Goal: Understand process/instructions

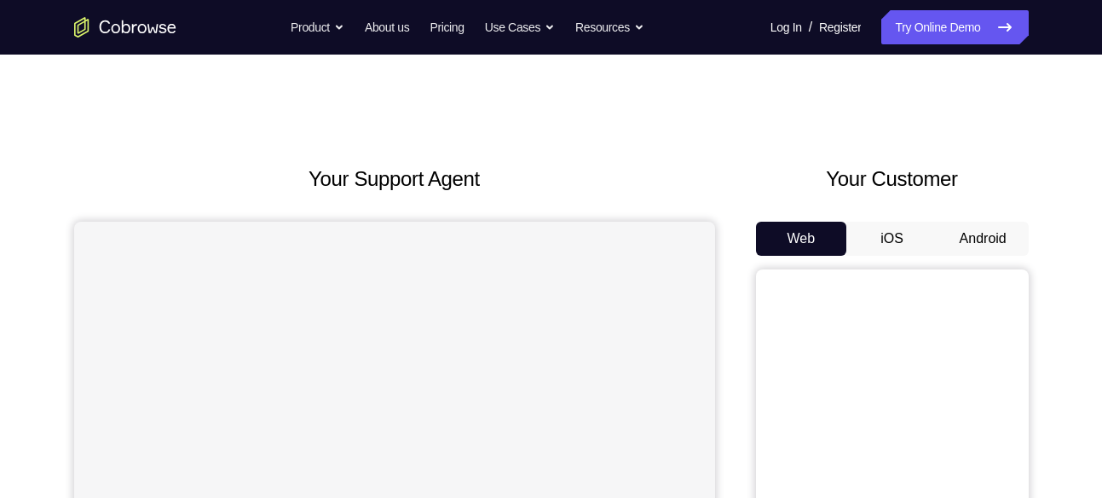
click at [977, 237] on button "Android" at bounding box center [983, 239] width 91 height 34
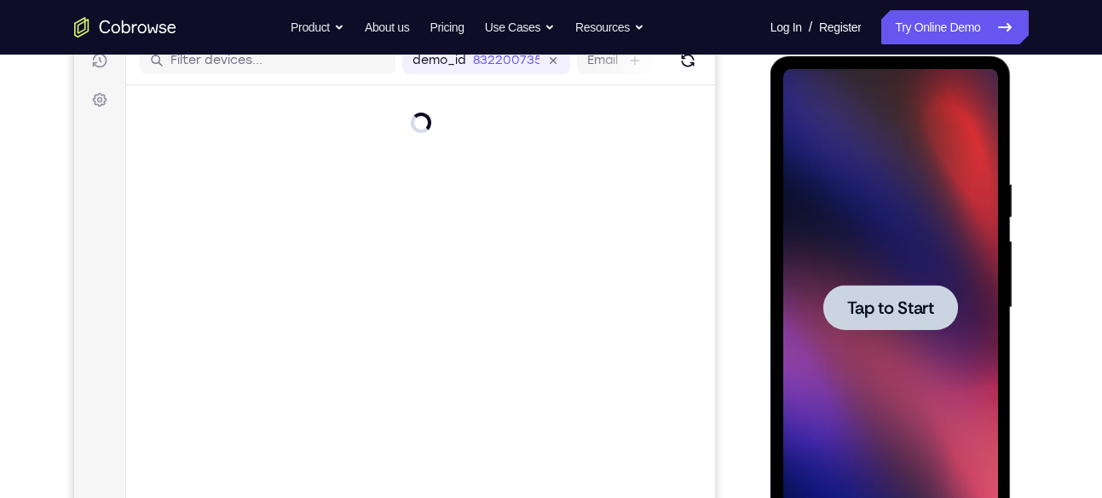
click at [893, 300] on span "Tap to Start" at bounding box center [890, 307] width 87 height 17
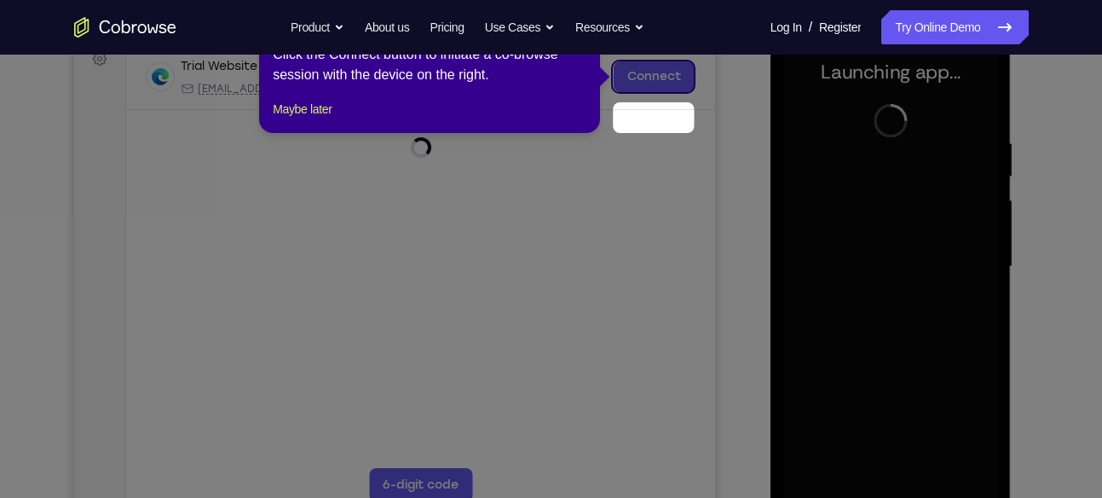
scroll to position [274, 0]
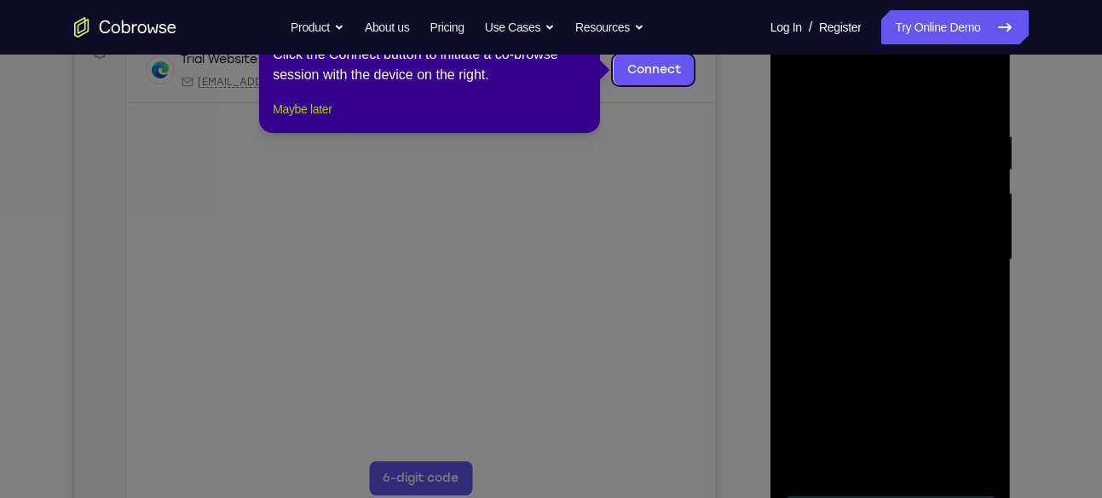
click at [302, 119] on button "Maybe later" at bounding box center [302, 109] width 59 height 20
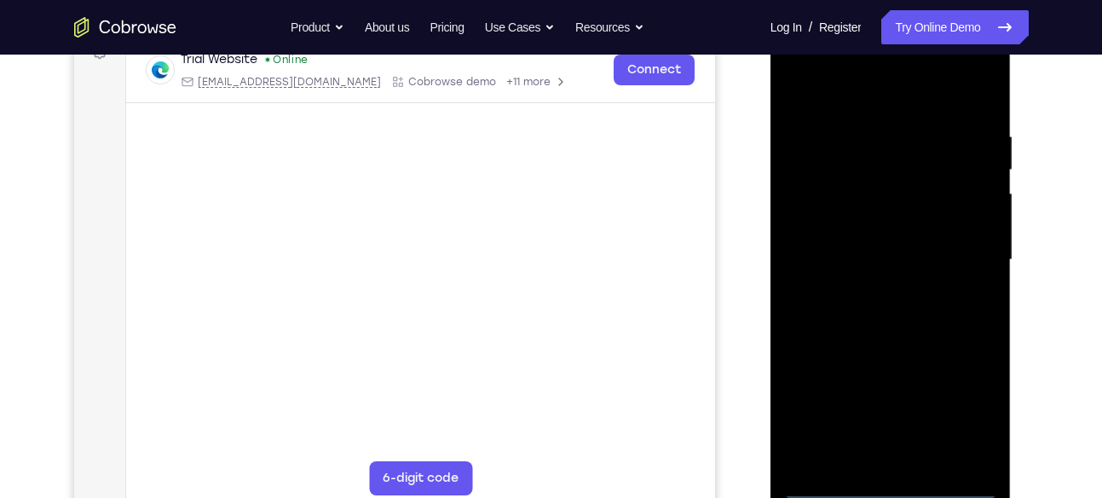
scroll to position [281, 0]
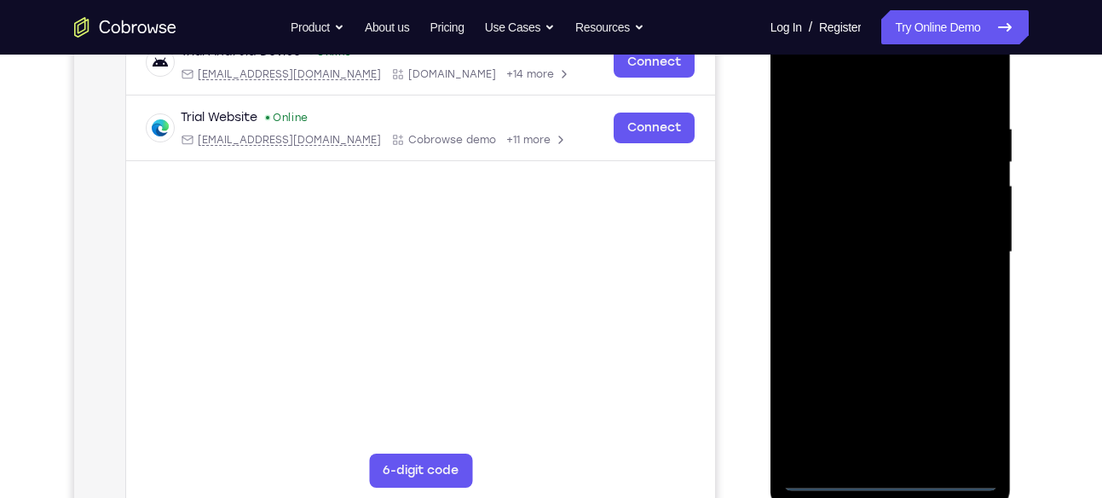
click at [891, 476] on div at bounding box center [890, 252] width 215 height 477
click at [968, 406] on div at bounding box center [890, 252] width 215 height 477
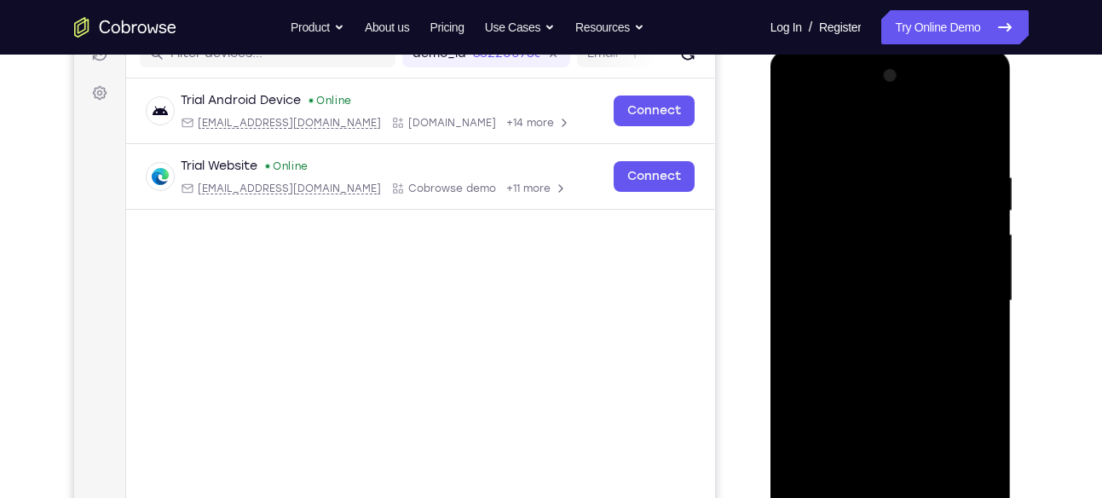
scroll to position [232, 0]
click at [859, 139] on div at bounding box center [890, 301] width 215 height 477
click at [962, 285] on div at bounding box center [890, 301] width 215 height 477
click at [872, 331] on div at bounding box center [890, 301] width 215 height 477
click at [860, 281] on div at bounding box center [890, 301] width 215 height 477
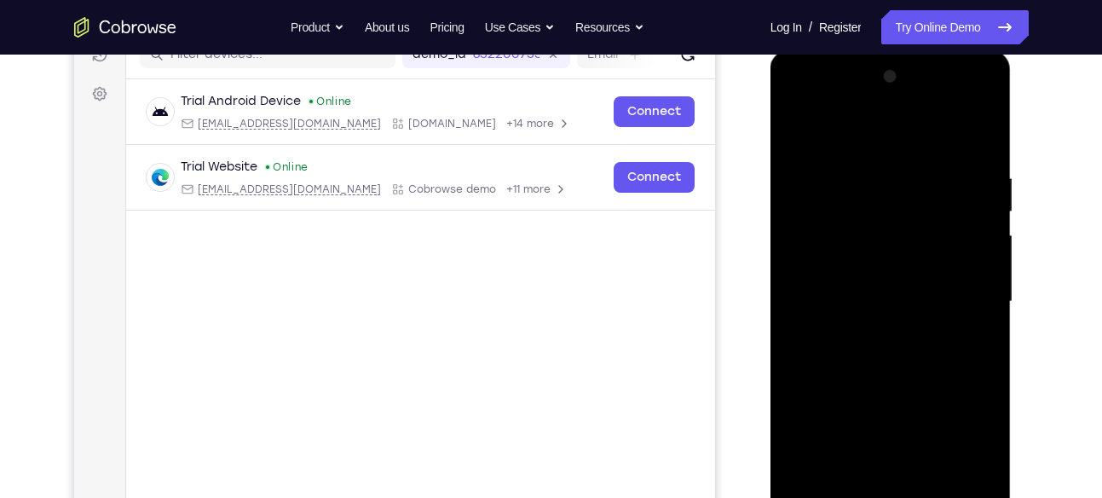
click at [866, 263] on div at bounding box center [890, 301] width 215 height 477
click at [844, 300] on div at bounding box center [890, 301] width 215 height 477
click at [886, 376] on div at bounding box center [890, 301] width 215 height 477
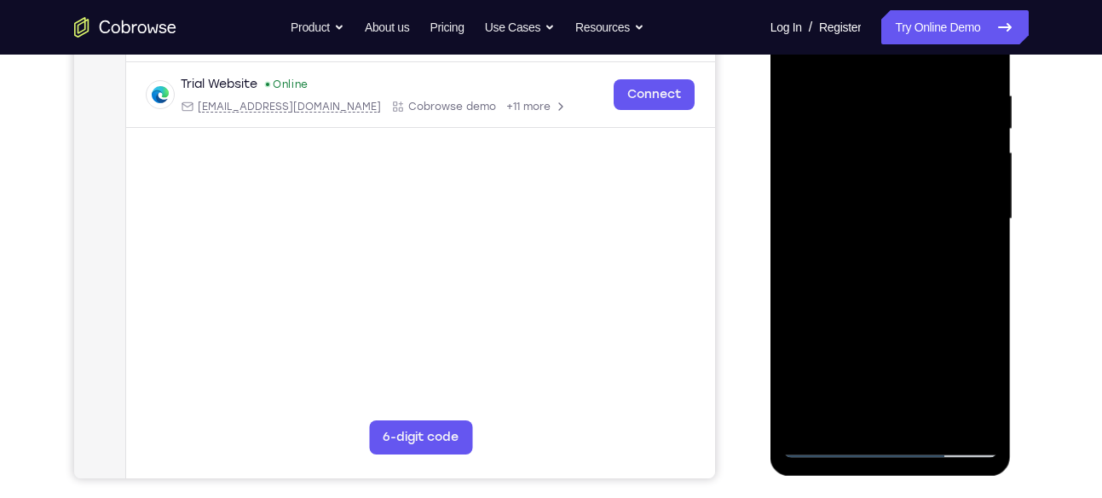
scroll to position [315, 0]
click at [932, 413] on div at bounding box center [890, 218] width 215 height 477
click at [884, 308] on div at bounding box center [890, 218] width 215 height 477
click at [827, 439] on div at bounding box center [890, 218] width 215 height 477
click at [870, 78] on div at bounding box center [890, 218] width 215 height 477
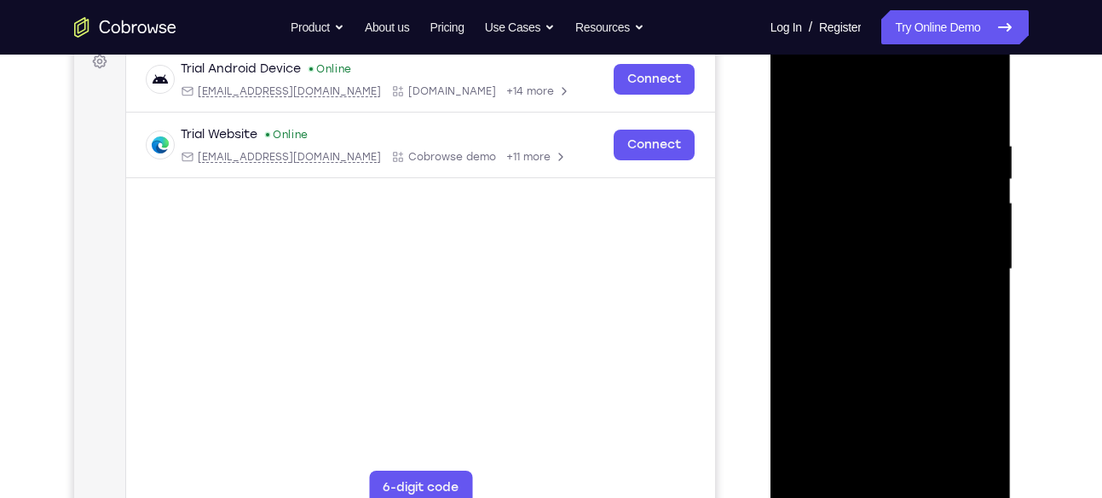
scroll to position [263, 0]
click at [976, 468] on div at bounding box center [890, 270] width 215 height 477
click at [981, 101] on div at bounding box center [890, 270] width 215 height 477
click at [981, 91] on div at bounding box center [890, 270] width 215 height 477
click at [869, 126] on div at bounding box center [890, 270] width 215 height 477
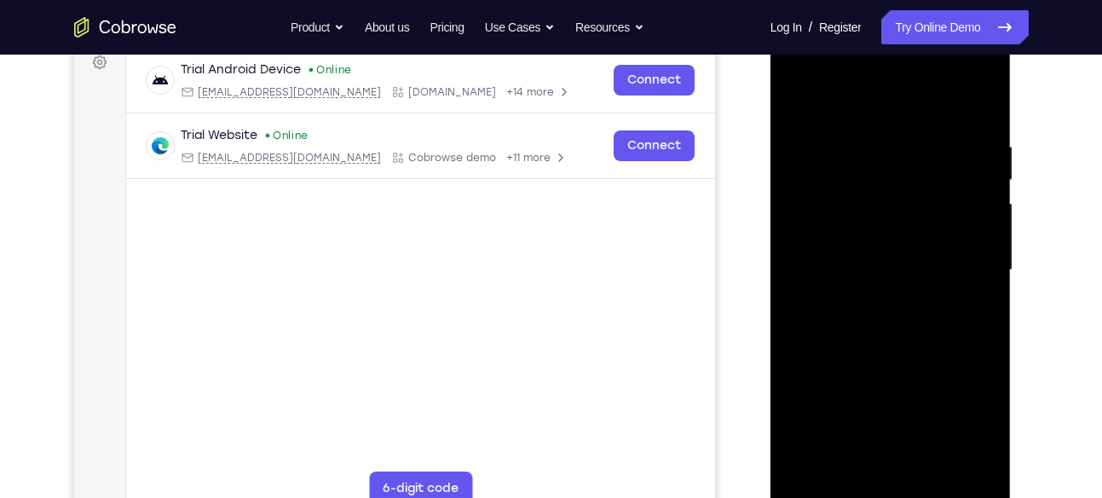
click at [792, 95] on div at bounding box center [890, 270] width 215 height 477
click at [804, 344] on div at bounding box center [890, 270] width 215 height 477
click at [852, 128] on div at bounding box center [890, 270] width 215 height 477
click at [980, 104] on div at bounding box center [890, 270] width 215 height 477
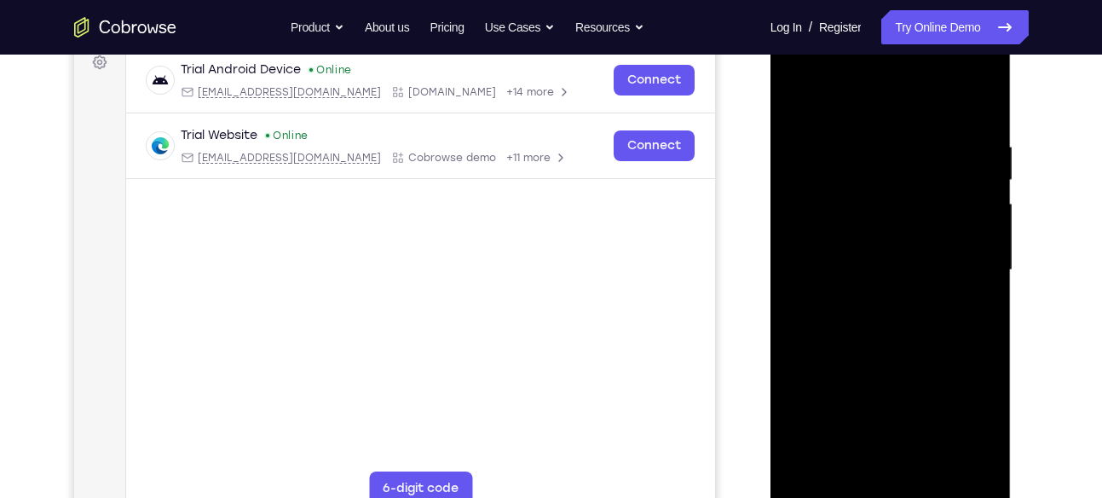
drag, startPoint x: 945, startPoint y: 136, endPoint x: 787, endPoint y: 150, distance: 159.1
drag, startPoint x: 16, startPoint y: 131, endPoint x: 727, endPoint y: 228, distance: 717.4
click at [727, 228] on div "Your Support Agent Your Customer Web iOS Android" at bounding box center [551, 215] width 955 height 630
